Goal: Entertainment & Leisure: Consume media (video, audio)

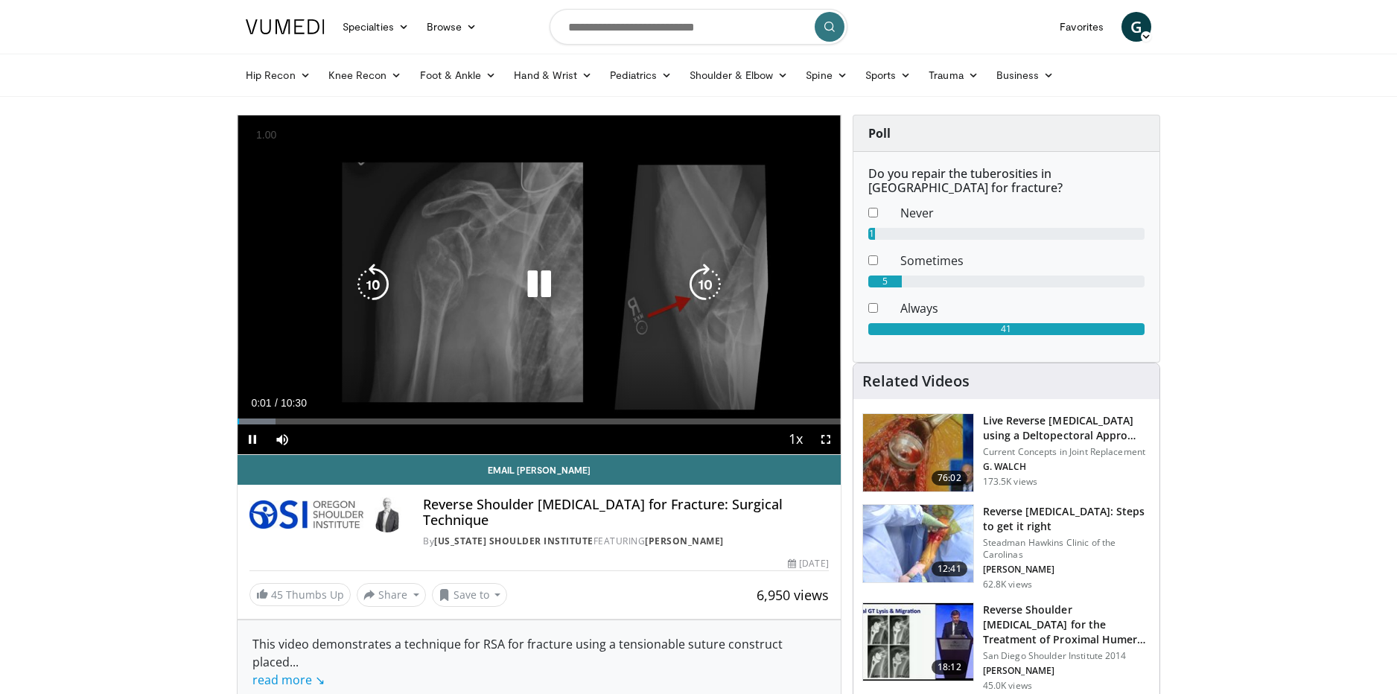
click at [714, 281] on icon "Video Player" at bounding box center [705, 285] width 42 height 42
click at [711, 285] on icon "Video Player" at bounding box center [705, 285] width 42 height 42
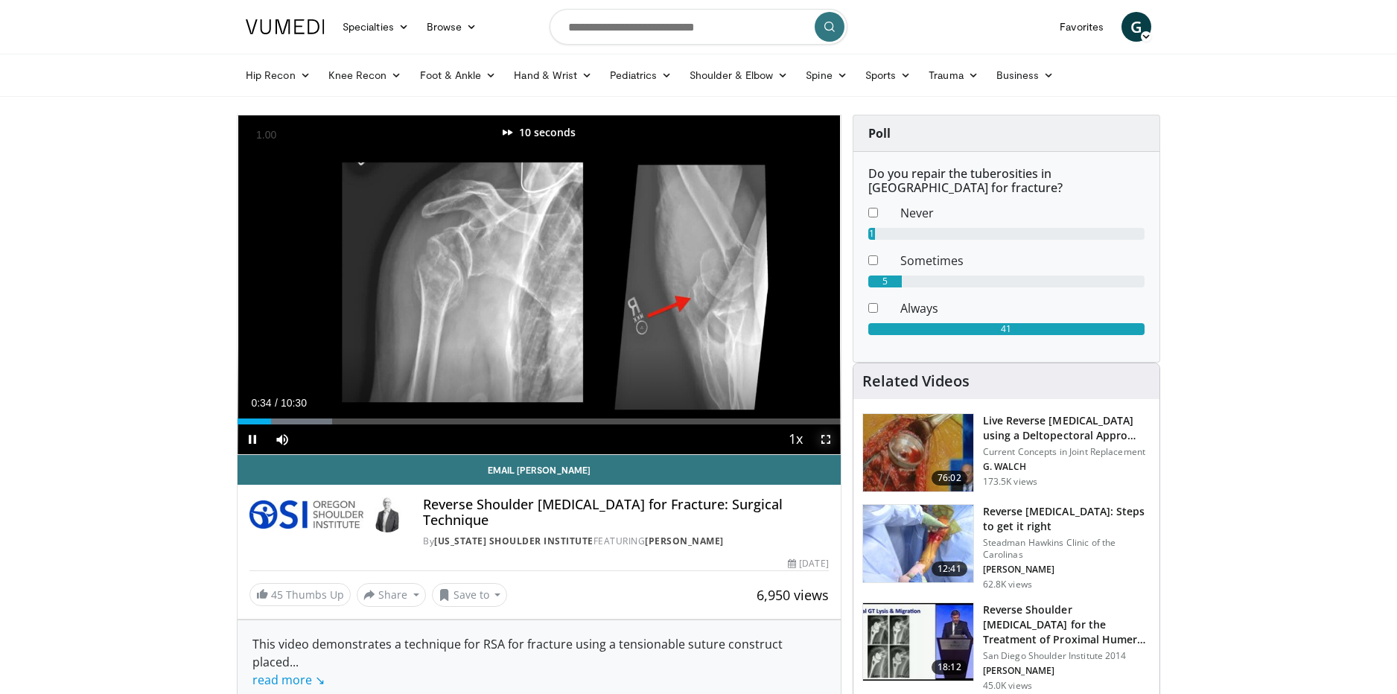
click at [823, 434] on span "Video Player" at bounding box center [826, 439] width 30 height 30
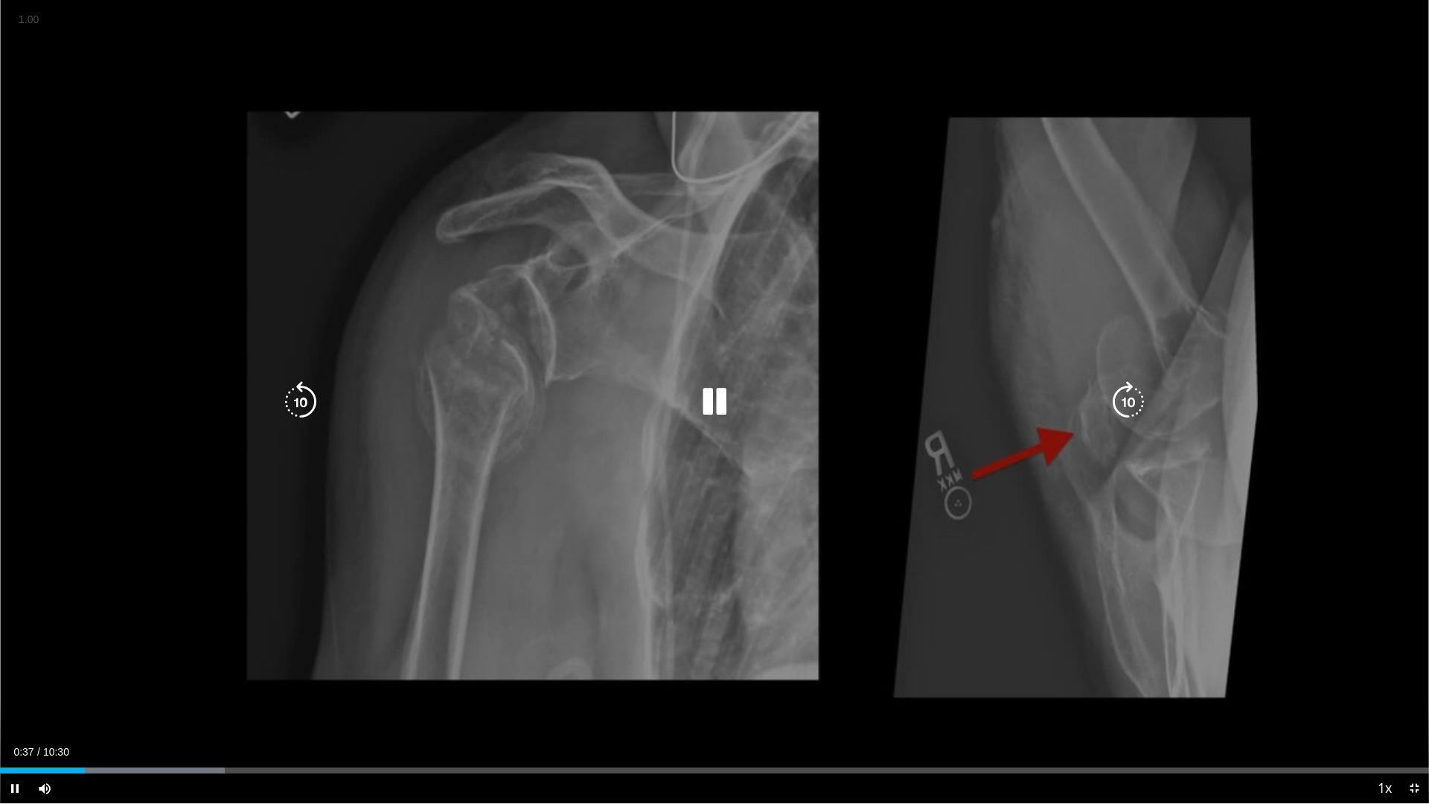
click at [1124, 398] on icon "Video Player" at bounding box center [1129, 402] width 42 height 42
click at [1126, 399] on icon "Video Player" at bounding box center [1129, 402] width 42 height 42
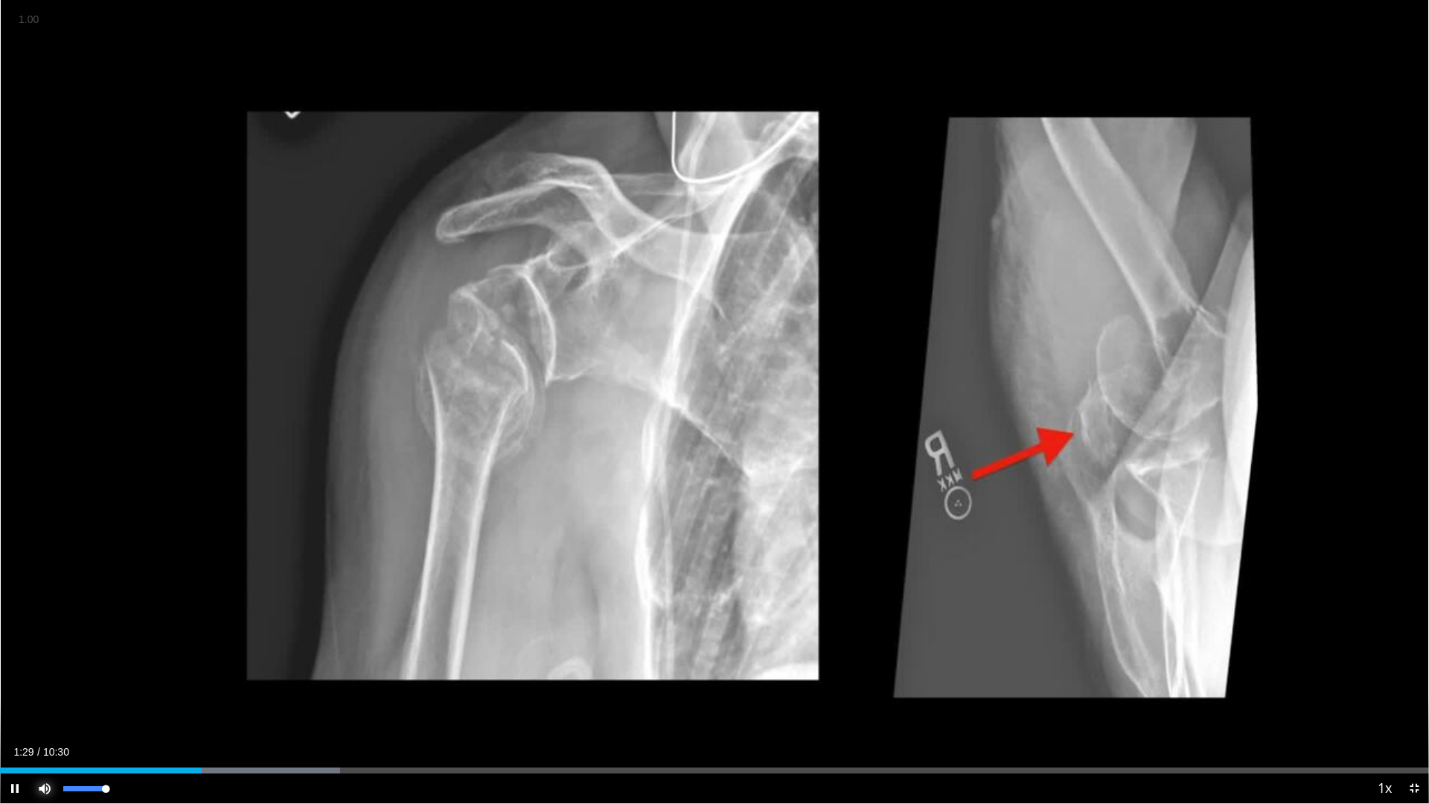
click at [45, 693] on span "Video Player" at bounding box center [45, 788] width 30 height 30
click at [1396, 693] on span "Video Player" at bounding box center [1414, 788] width 30 height 30
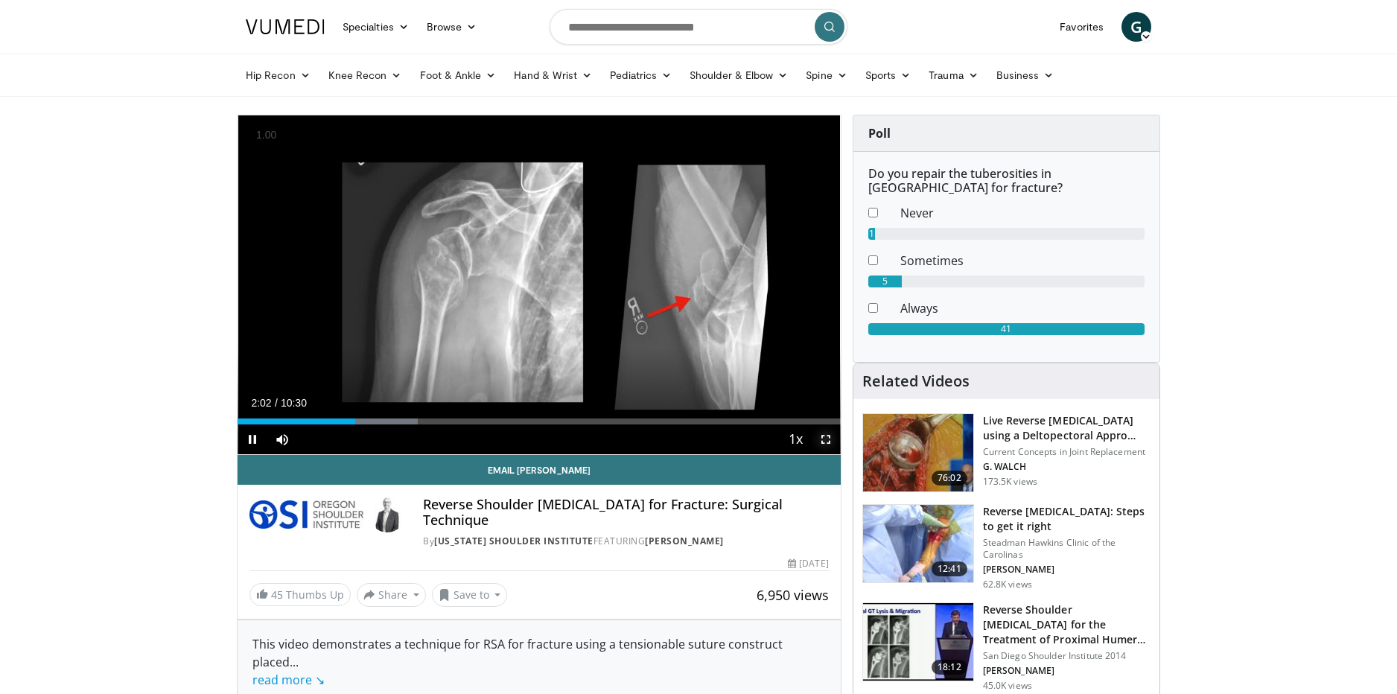
click at [825, 441] on span "Video Player" at bounding box center [826, 439] width 30 height 30
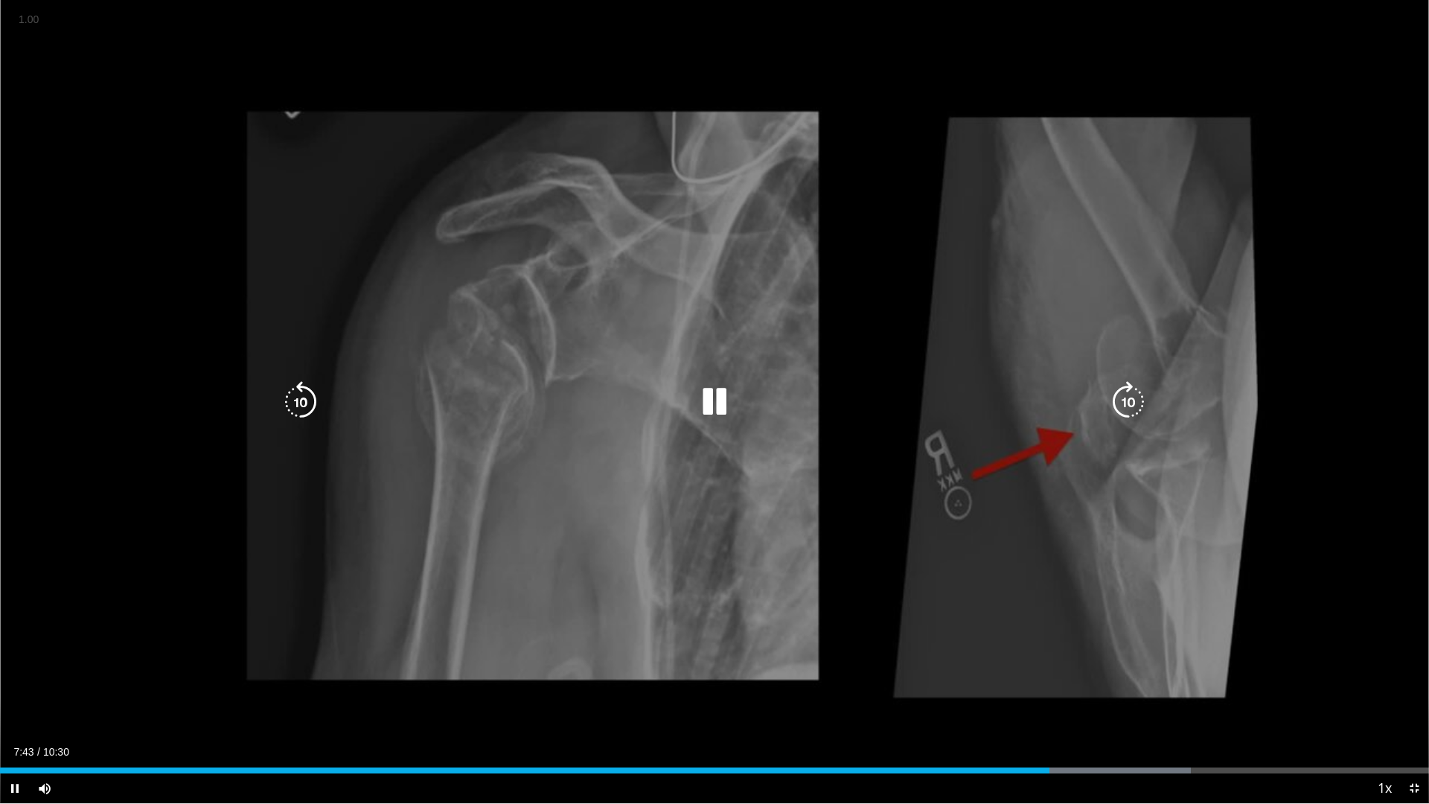
click at [713, 392] on icon "Video Player" at bounding box center [715, 402] width 42 height 42
